Goal: Navigation & Orientation: Understand site structure

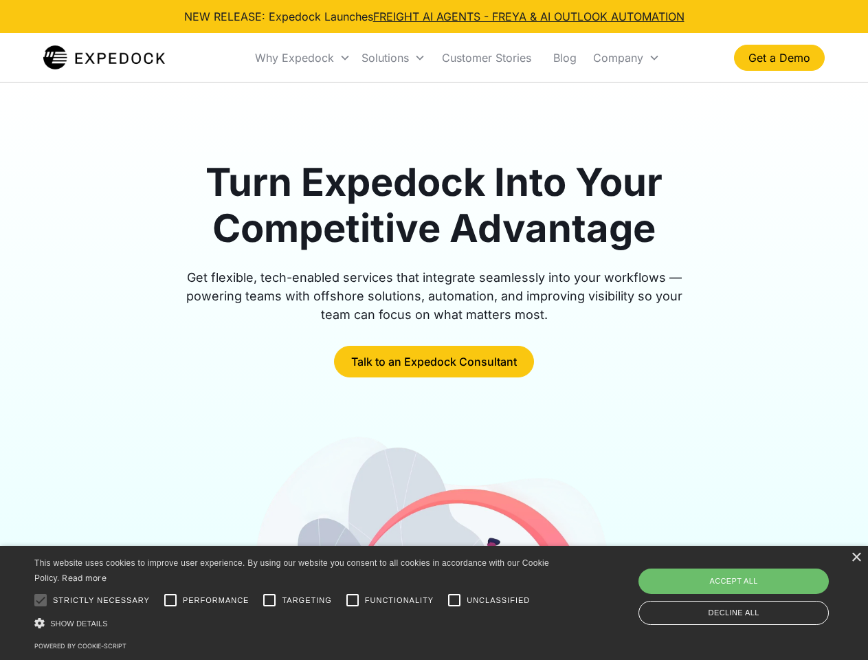
click at [303, 58] on div "Why Expedock" at bounding box center [294, 58] width 79 height 14
click at [393, 58] on div "Solutions" at bounding box center [385, 58] width 47 height 14
click at [626, 58] on div "Company" at bounding box center [618, 58] width 50 height 14
click at [41, 600] on div at bounding box center [41, 600] width 28 height 28
click at [171, 600] on input "Performance" at bounding box center [171, 600] width 28 height 28
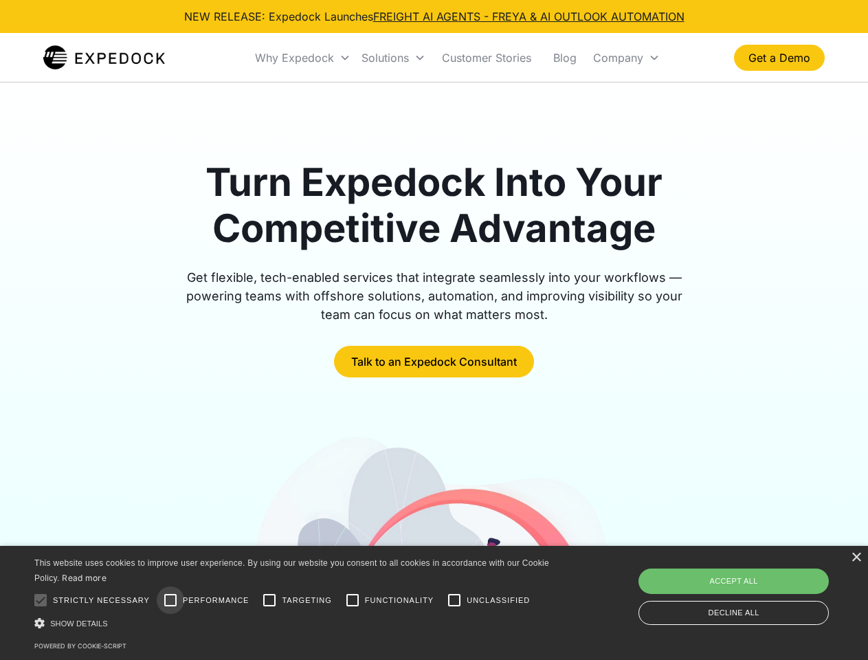
checkbox input "true"
click at [270, 600] on input "Targeting" at bounding box center [270, 600] width 28 height 28
checkbox input "true"
click at [353, 600] on input "Functionality" at bounding box center [353, 600] width 28 height 28
checkbox input "true"
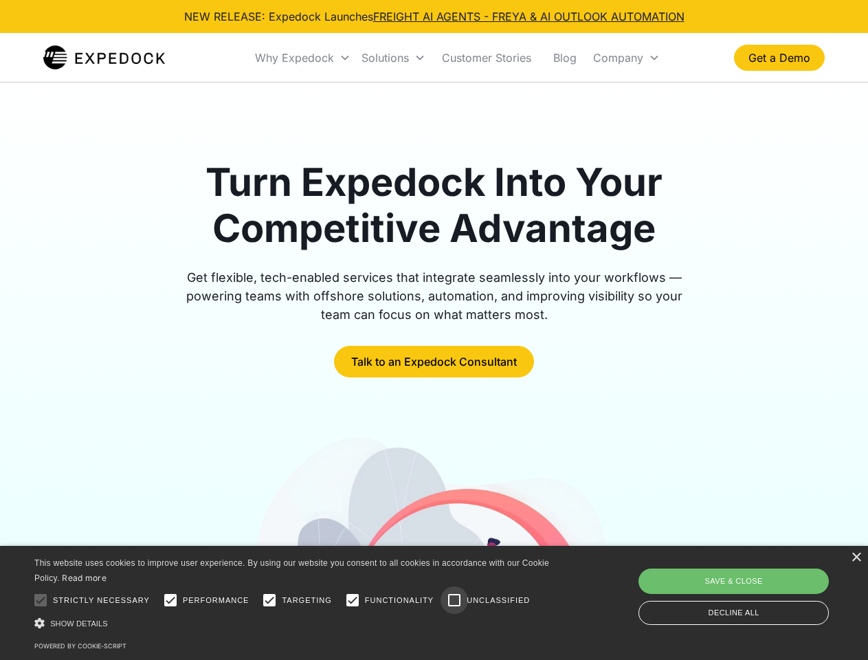
click at [454, 600] on input "Unclassified" at bounding box center [455, 600] width 28 height 28
checkbox input "true"
click at [294, 623] on div "Show details Hide details" at bounding box center [294, 623] width 520 height 14
